Goal: Find specific page/section: Find specific page/section

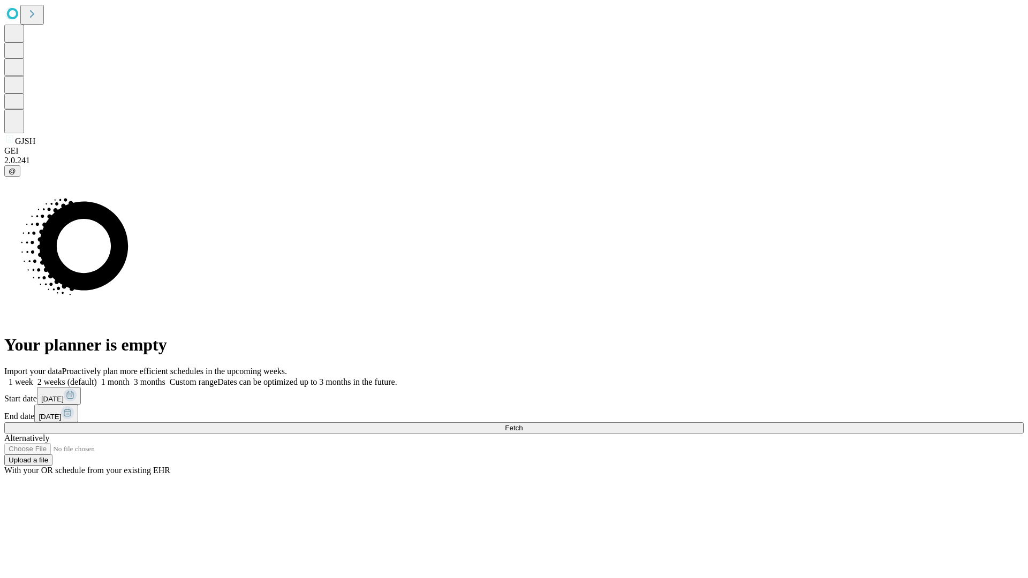
click at [523, 424] on span "Fetch" at bounding box center [514, 428] width 18 height 8
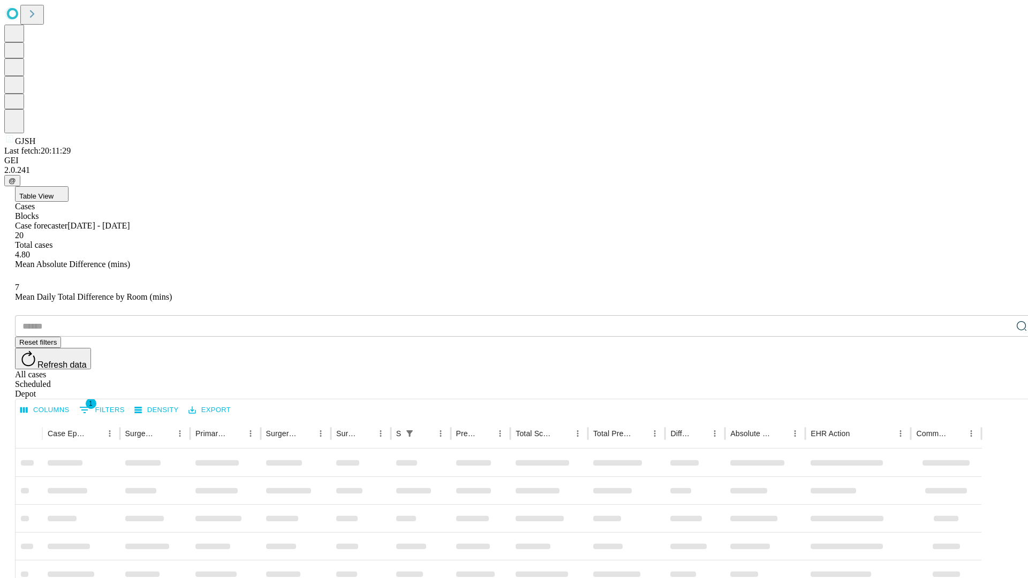
click at [1001, 389] on div "Depot" at bounding box center [525, 394] width 1020 height 10
